Goal: Task Accomplishment & Management: Manage account settings

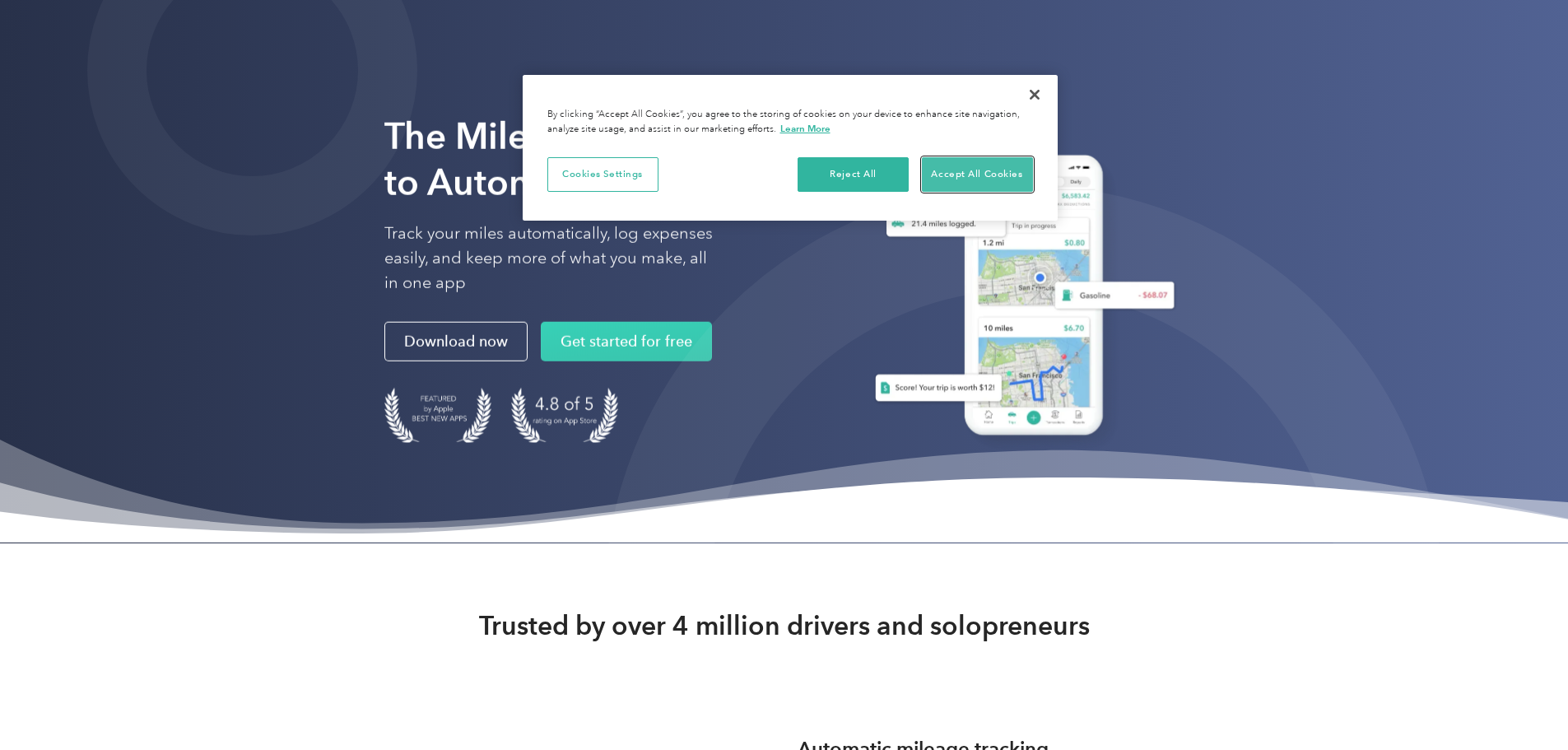
click at [981, 187] on button "Accept All Cookies" at bounding box center [977, 174] width 111 height 35
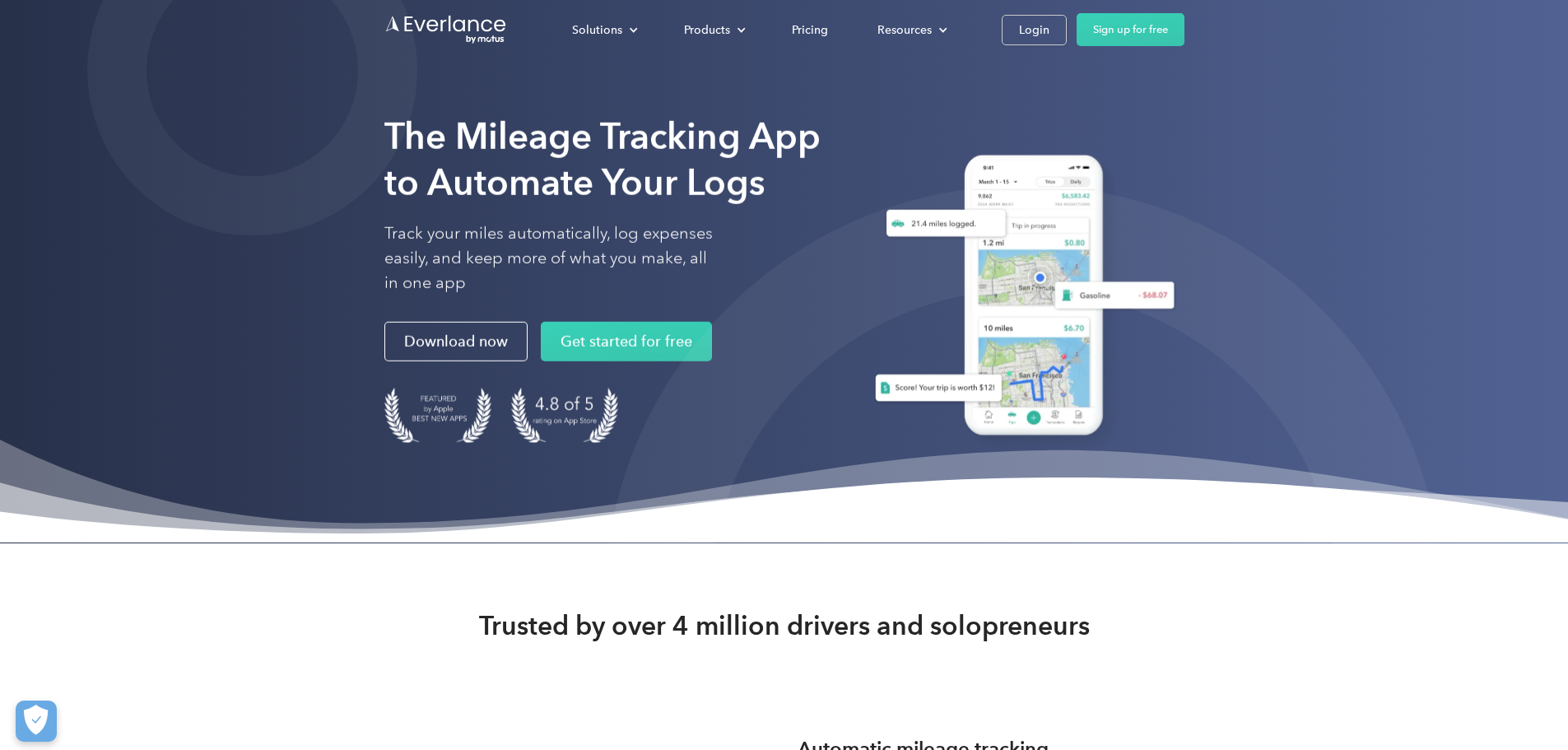
click at [1185, 45] on div "Solutions For companies Easy vehicle reimbursements For self-employed Maximize …" at bounding box center [866, 29] width 637 height 33
drag, startPoint x: 1220, startPoint y: 43, endPoint x: 1231, endPoint y: 41, distance: 11.2
click at [1067, 42] on link "Login" at bounding box center [1034, 29] width 65 height 30
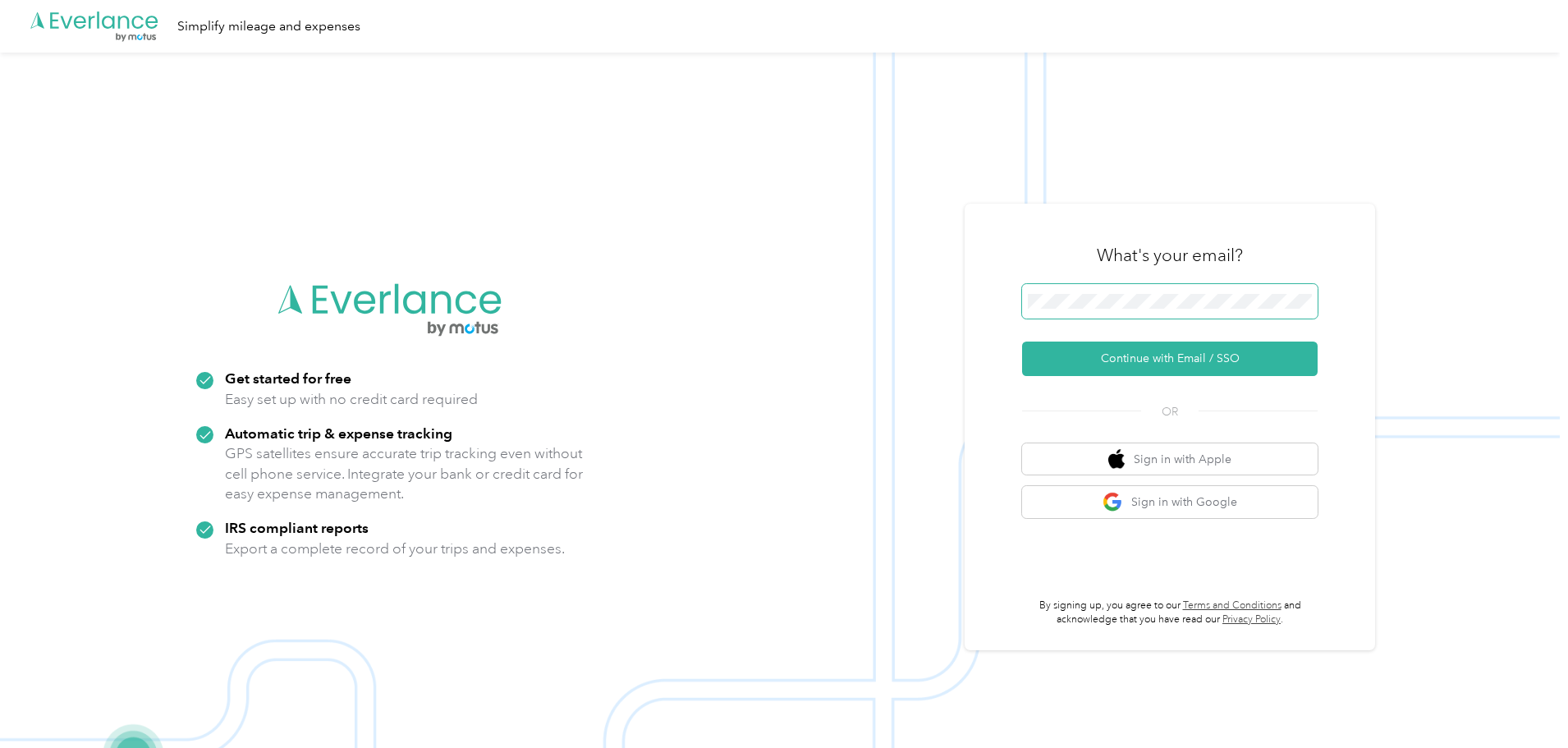
click at [1079, 309] on span at bounding box center [1170, 301] width 296 height 35
click at [1022, 342] on button "Continue with Email / SSO" at bounding box center [1170, 359] width 296 height 35
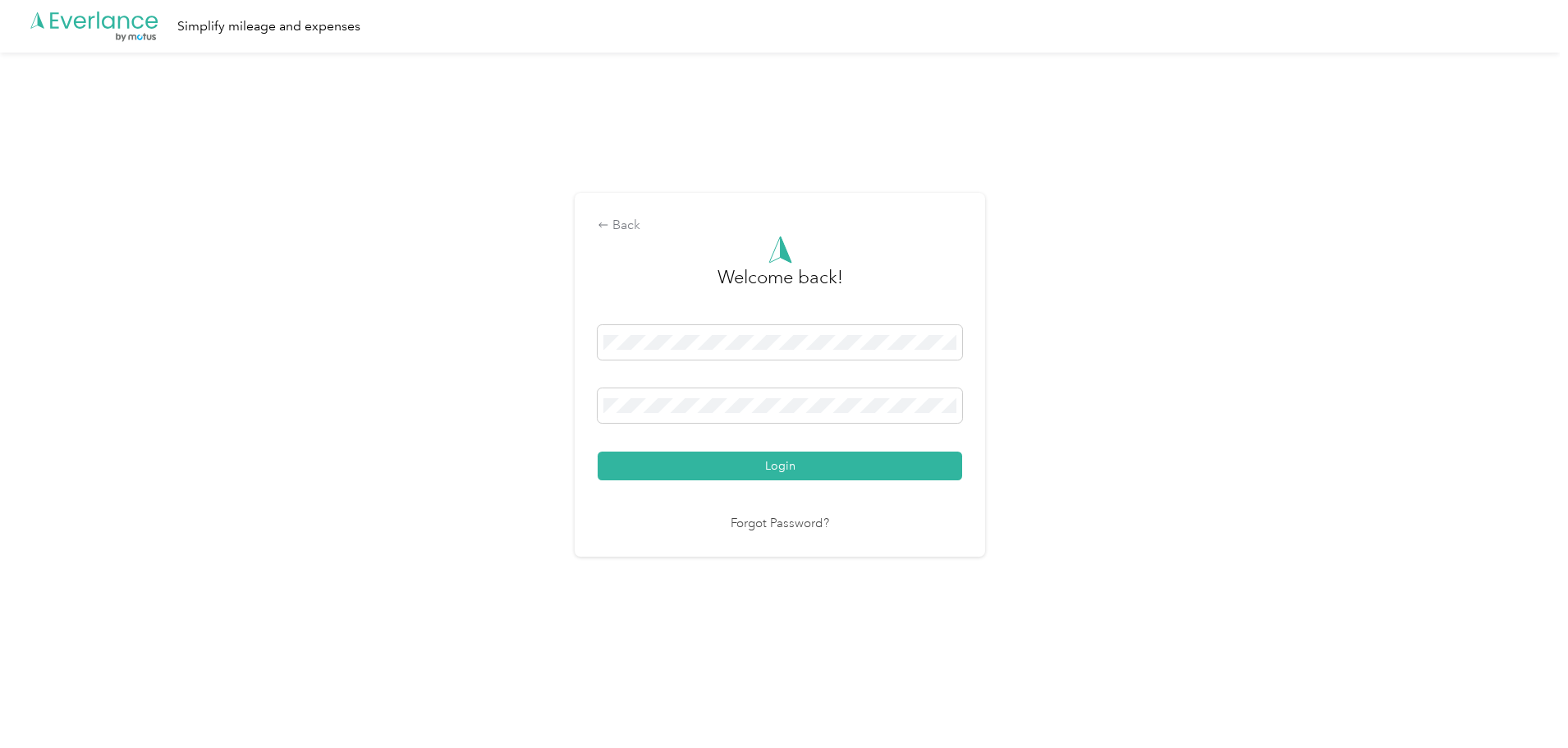
click at [598, 451] on button "Login" at bounding box center [779, 465] width 364 height 29
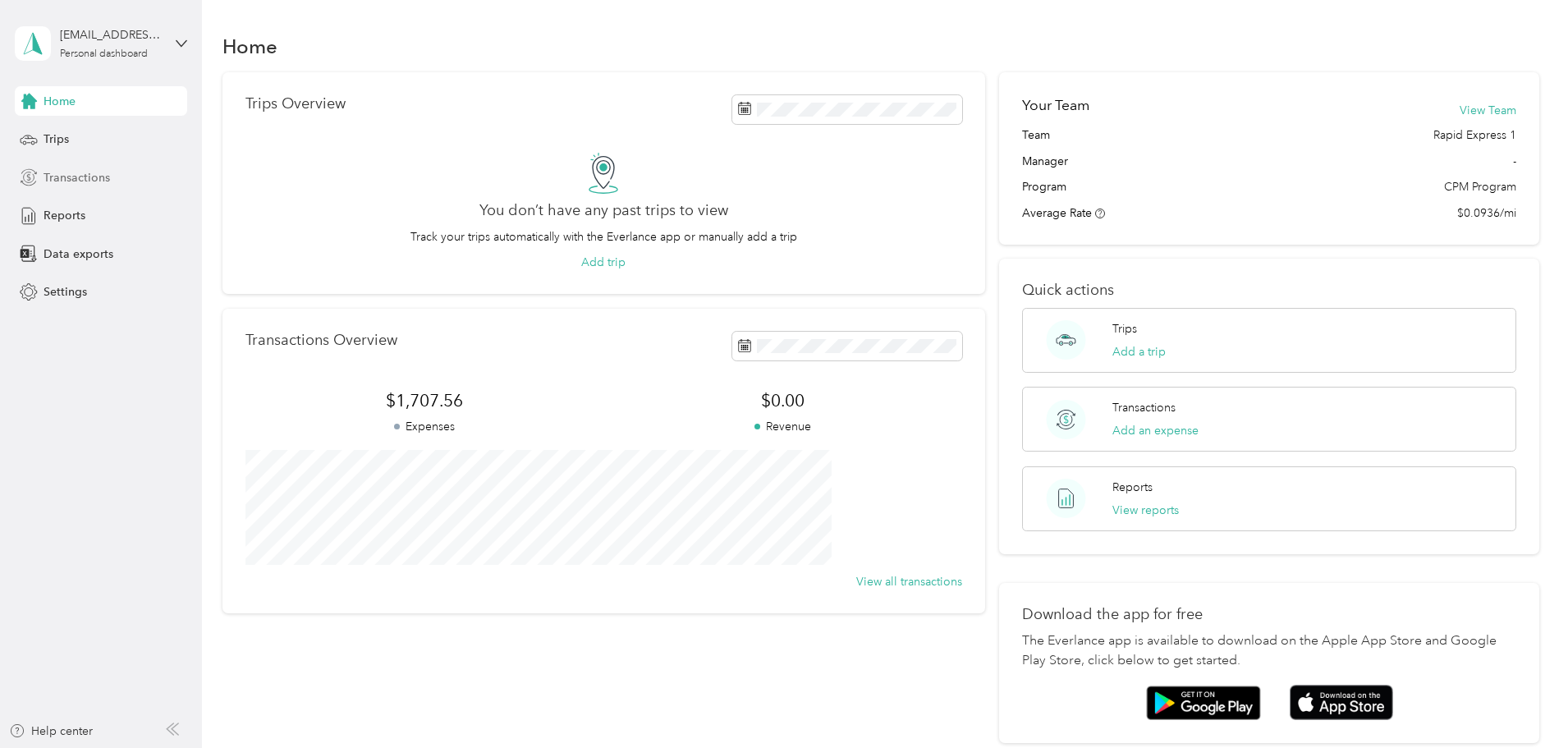
click at [83, 182] on span "Transactions" at bounding box center [76, 178] width 67 height 17
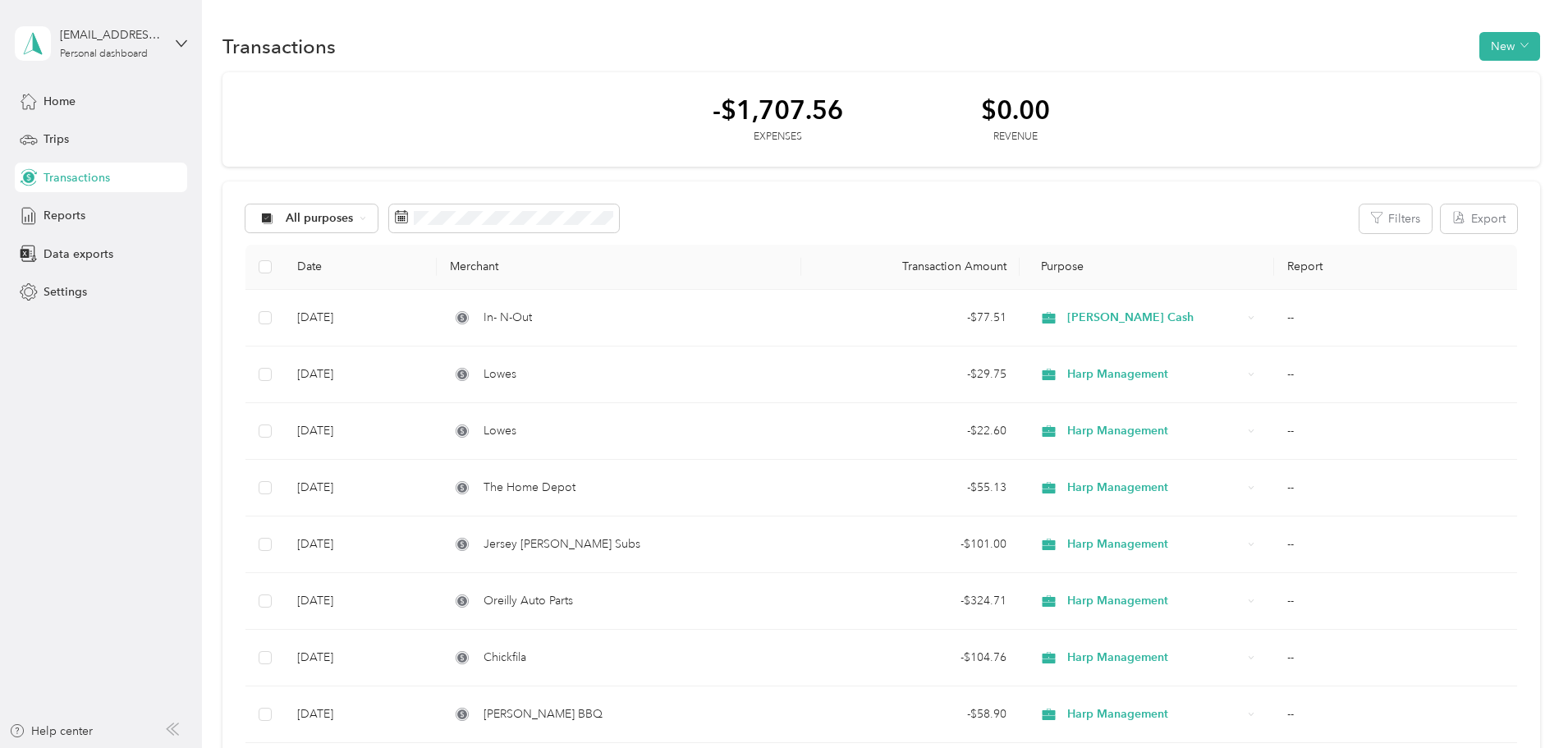
click at [1511, 137] on div "-$1,707.56 Expenses $0.00 Revenue All purposes Filters Export Date Merchant Tra…" at bounding box center [881, 668] width 1318 height 1190
drag, startPoint x: 1511, startPoint y: 137, endPoint x: 1368, endPoint y: 46, distance: 169.5
click at [1480, 46] on button "New" at bounding box center [1510, 46] width 61 height 29
click at [1392, 84] on span "Expense" at bounding box center [1391, 78] width 44 height 17
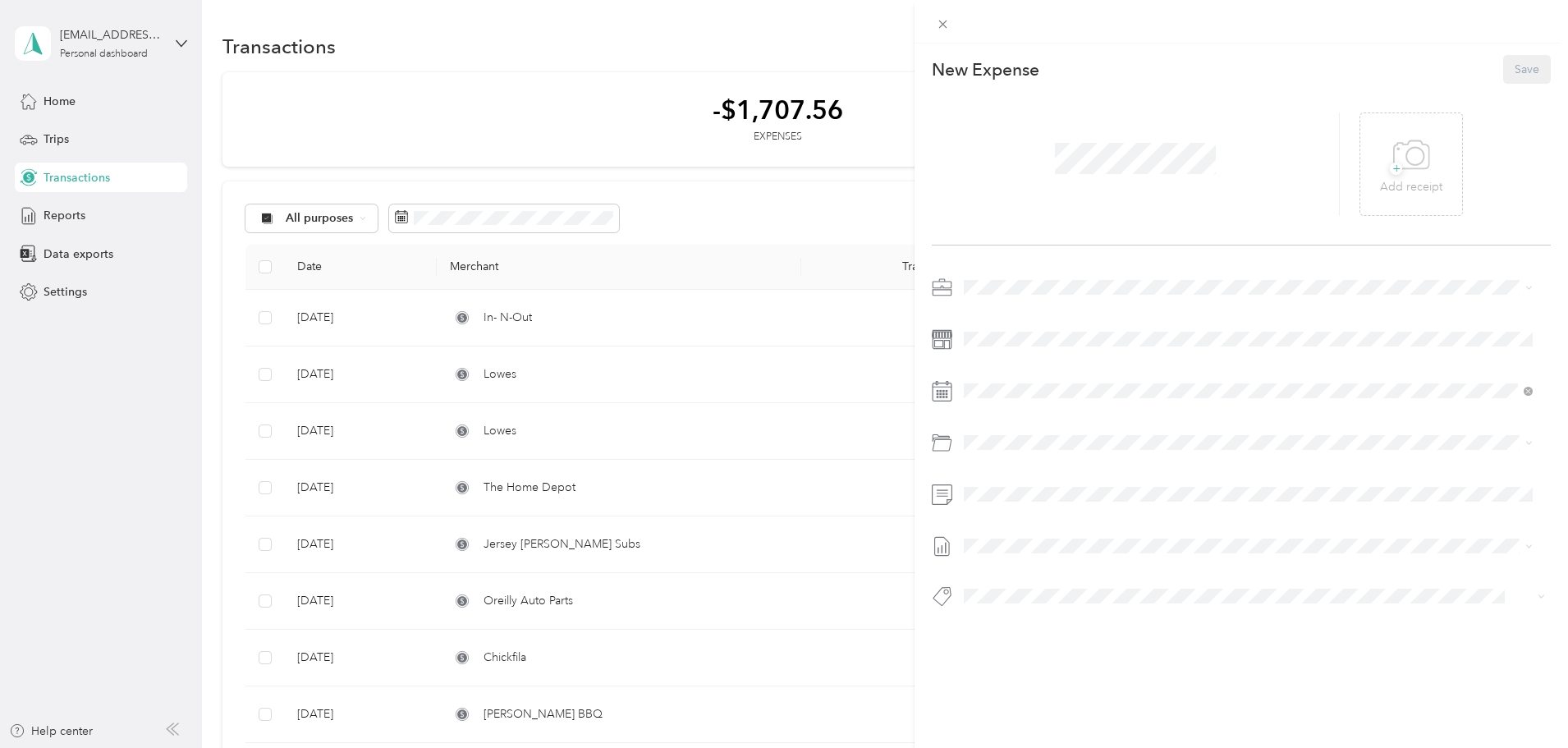
click at [1032, 287] on span at bounding box center [1254, 287] width 592 height 26
click at [1012, 275] on span at bounding box center [1254, 287] width 592 height 26
click at [1015, 459] on div "Harp Management" at bounding box center [1248, 455] width 558 height 17
click at [1079, 425] on div at bounding box center [1241, 446] width 619 height 345
click at [1095, 541] on li "San Marcos - Rapid" at bounding box center [1248, 536] width 580 height 29
